Goal: Check status

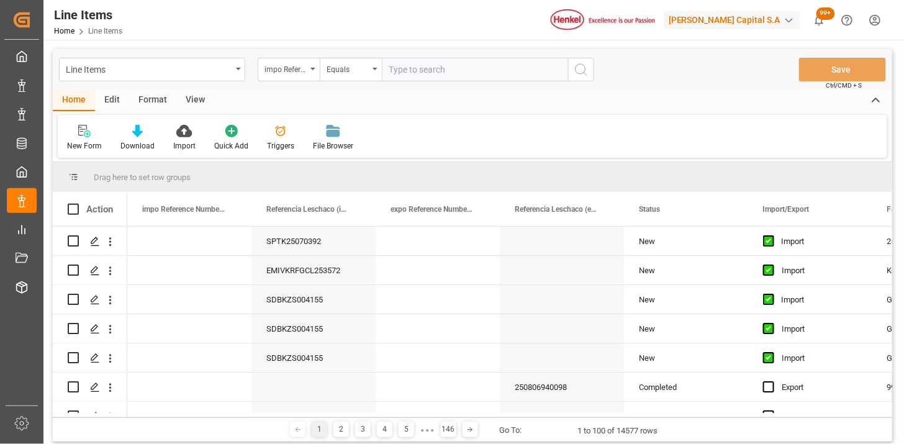
click at [276, 72] on div "impo Reference Number WF" at bounding box center [285, 68] width 42 height 14
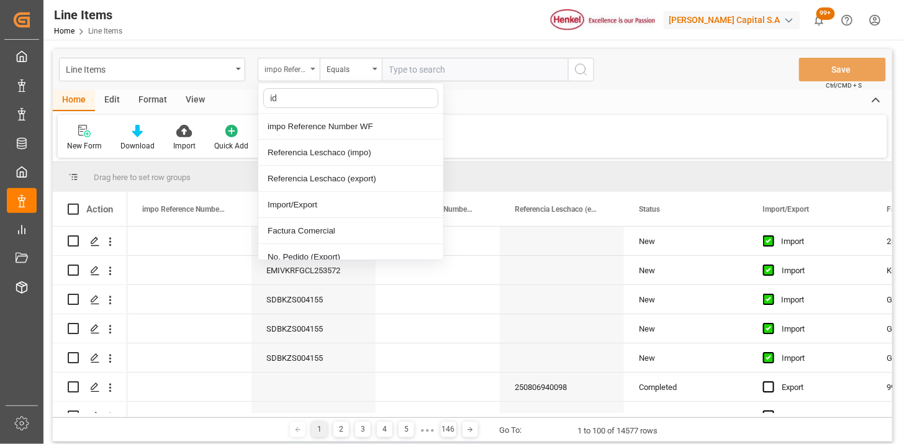
type input "idh"
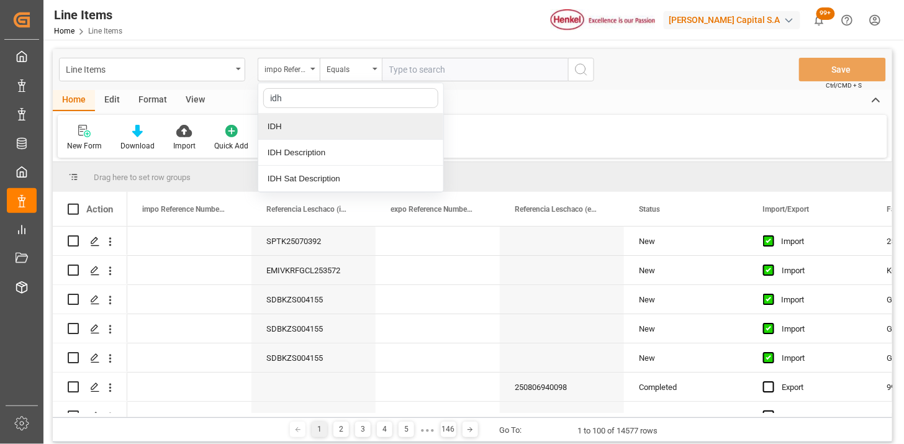
click at [308, 125] on div "IDH" at bounding box center [350, 127] width 185 height 26
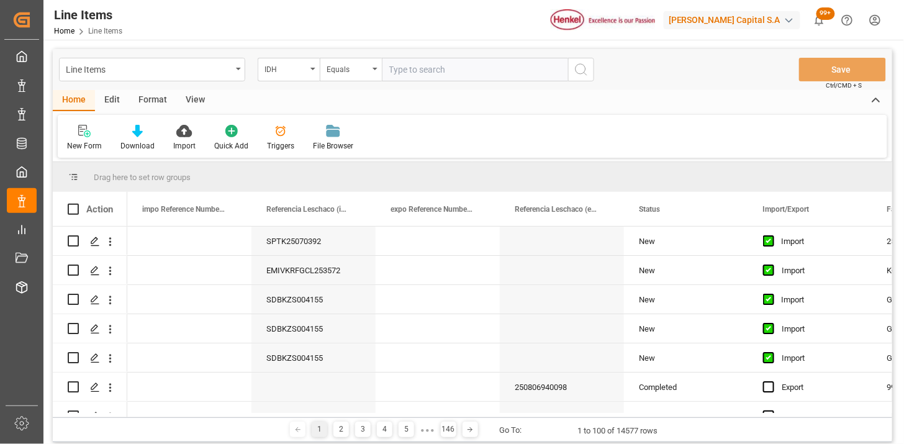
click at [408, 70] on input "text" at bounding box center [475, 70] width 186 height 24
paste input "2852952"
type input "2852952"
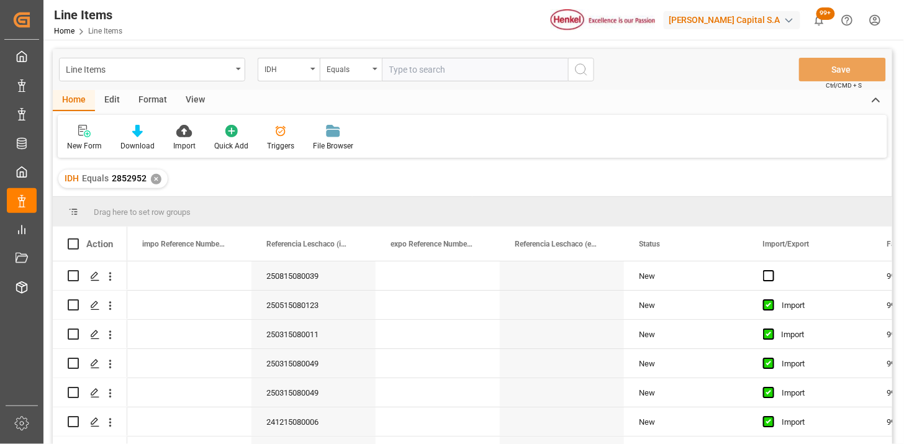
click at [203, 100] on div "View" at bounding box center [195, 100] width 38 height 21
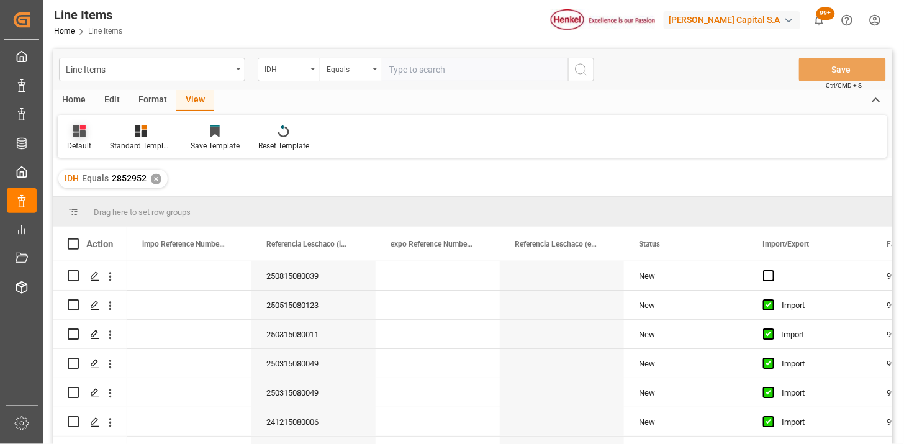
click at [82, 138] on div "Default" at bounding box center [79, 137] width 43 height 27
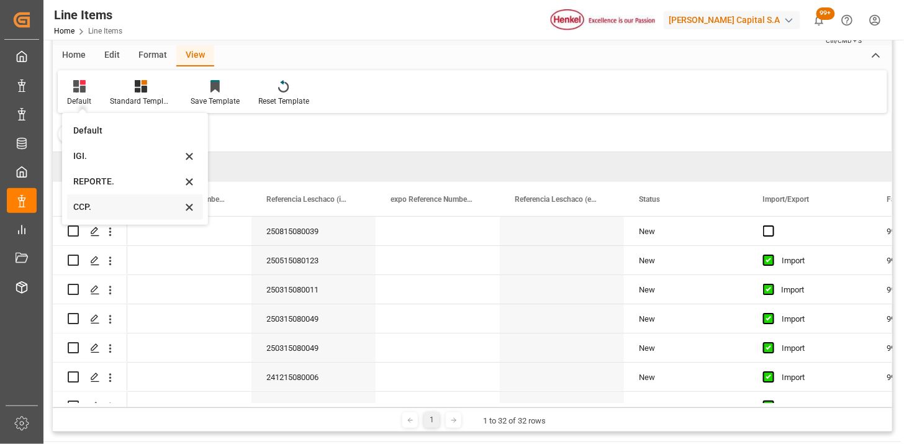
scroll to position [69, 0]
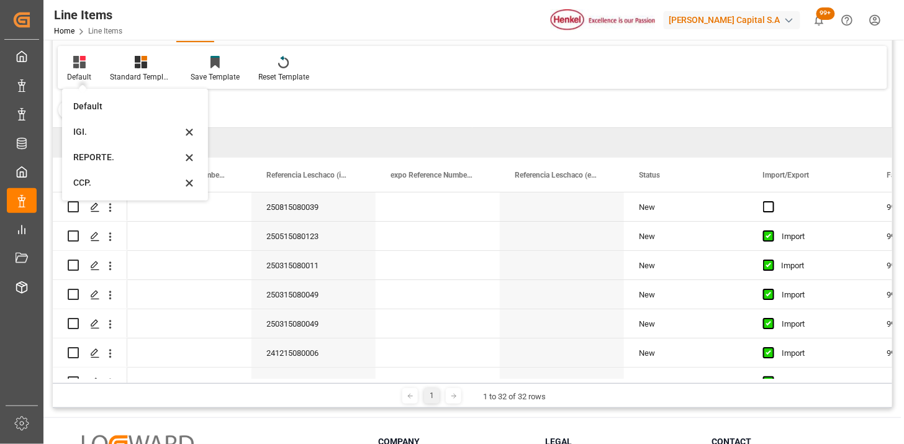
click at [109, 159] on div "REPORTE." at bounding box center [127, 157] width 109 height 13
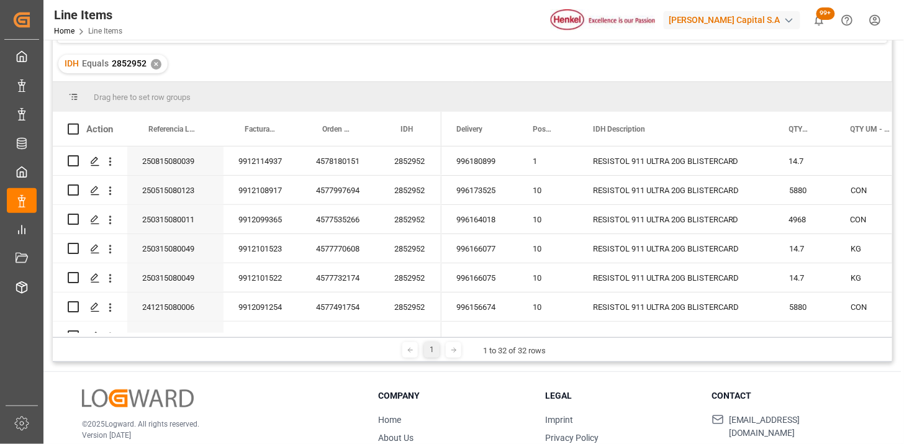
scroll to position [138, 0]
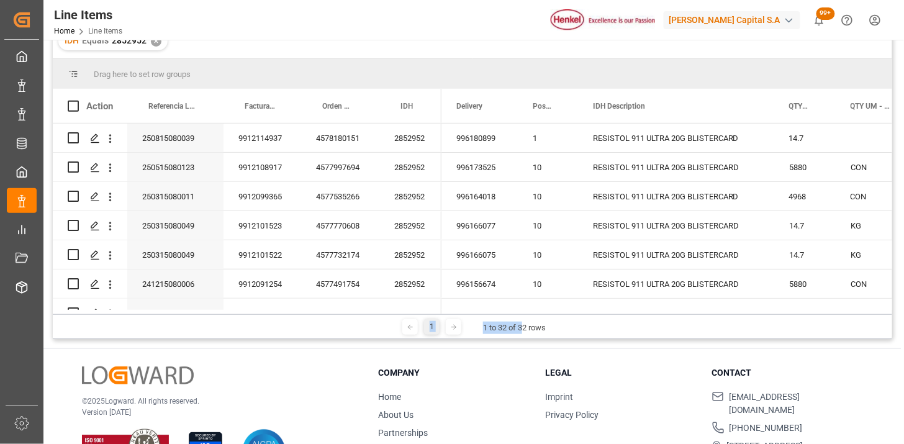
drag, startPoint x: 522, startPoint y: 314, endPoint x: 569, endPoint y: 311, distance: 47.3
click at [569, 311] on div "Drag here to set row groups Drag here to set column labels Action Referencia Le…" at bounding box center [472, 199] width 839 height 280
drag, startPoint x: 569, startPoint y: 311, endPoint x: 605, endPoint y: 349, distance: 52.7
click at [605, 349] on div "© 2025 Logward. All rights reserved. Version [DATE] Company Home About Us Partn…" at bounding box center [472, 422] width 858 height 147
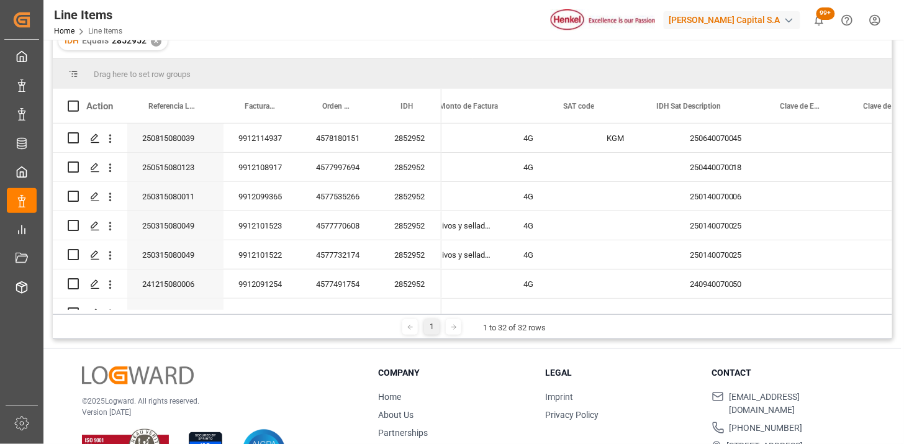
scroll to position [0, 255]
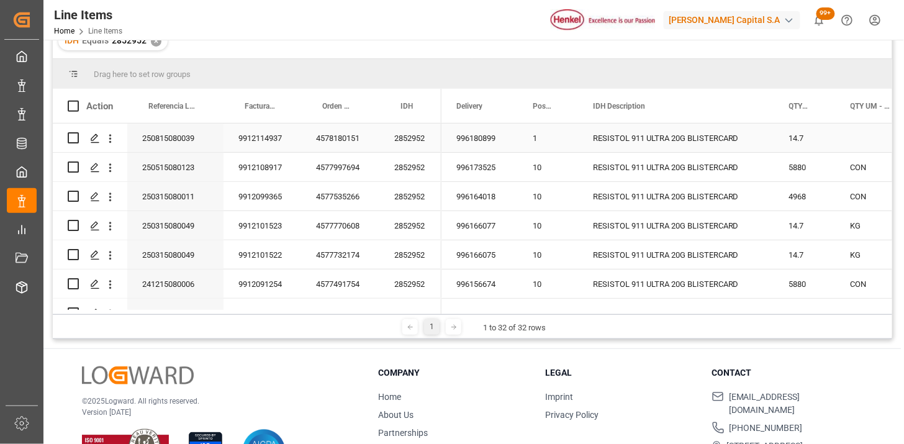
click at [412, 137] on div "2852952" at bounding box center [410, 138] width 62 height 29
